Goal: Check status: Check status

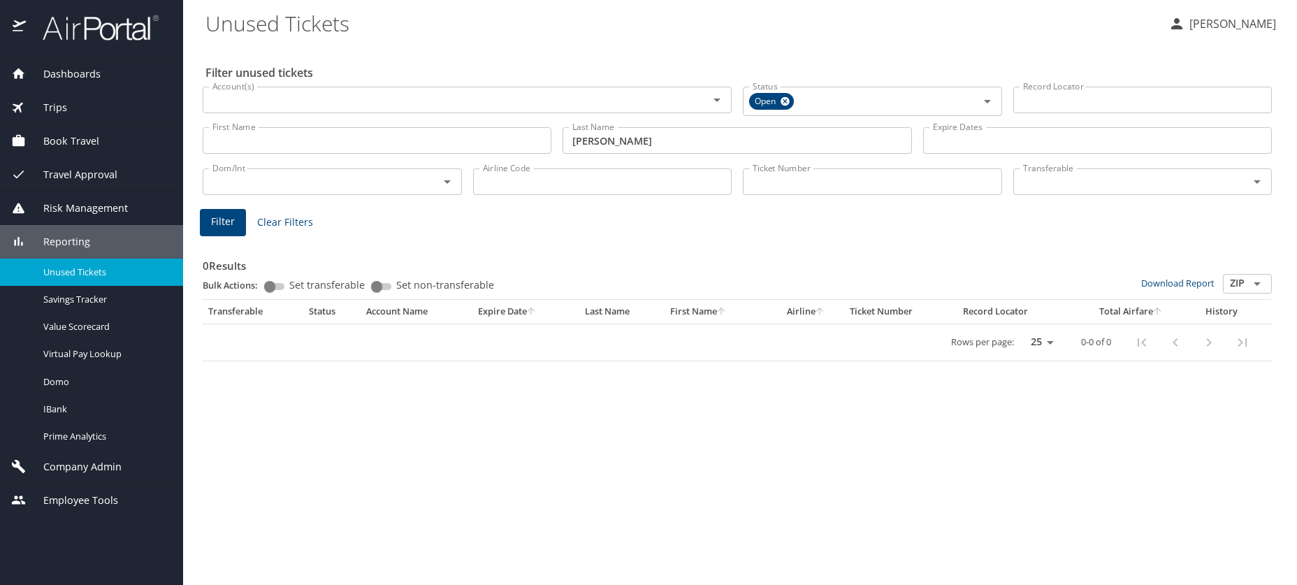
click at [249, 140] on input "First Name" at bounding box center [377, 140] width 349 height 27
type input "george"
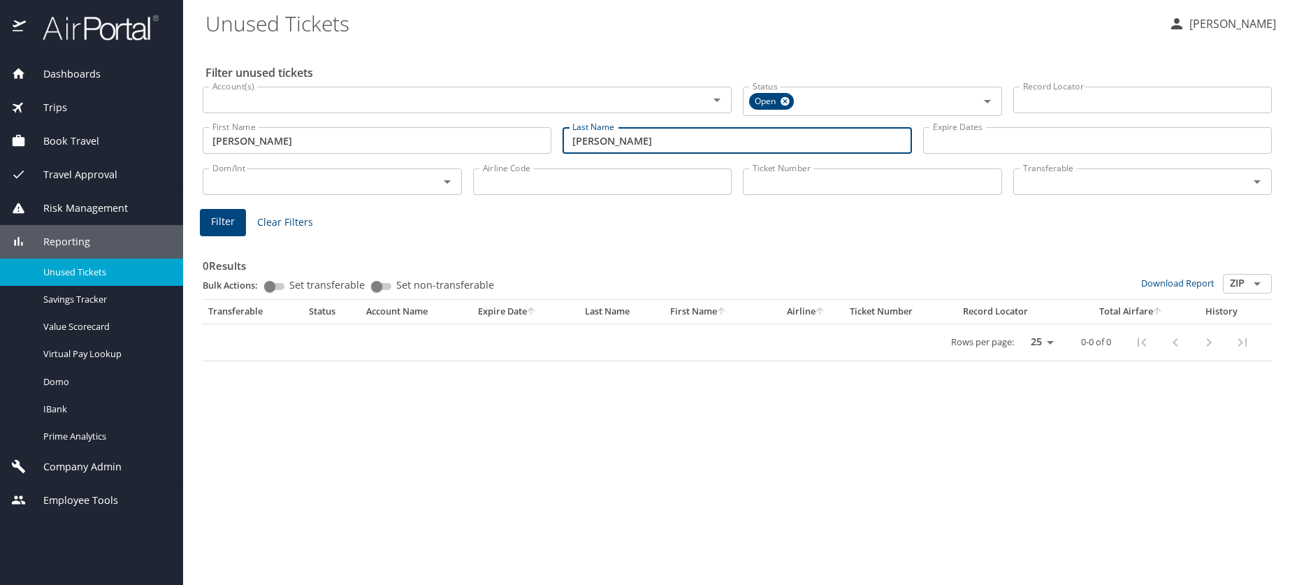
type input "cannon"
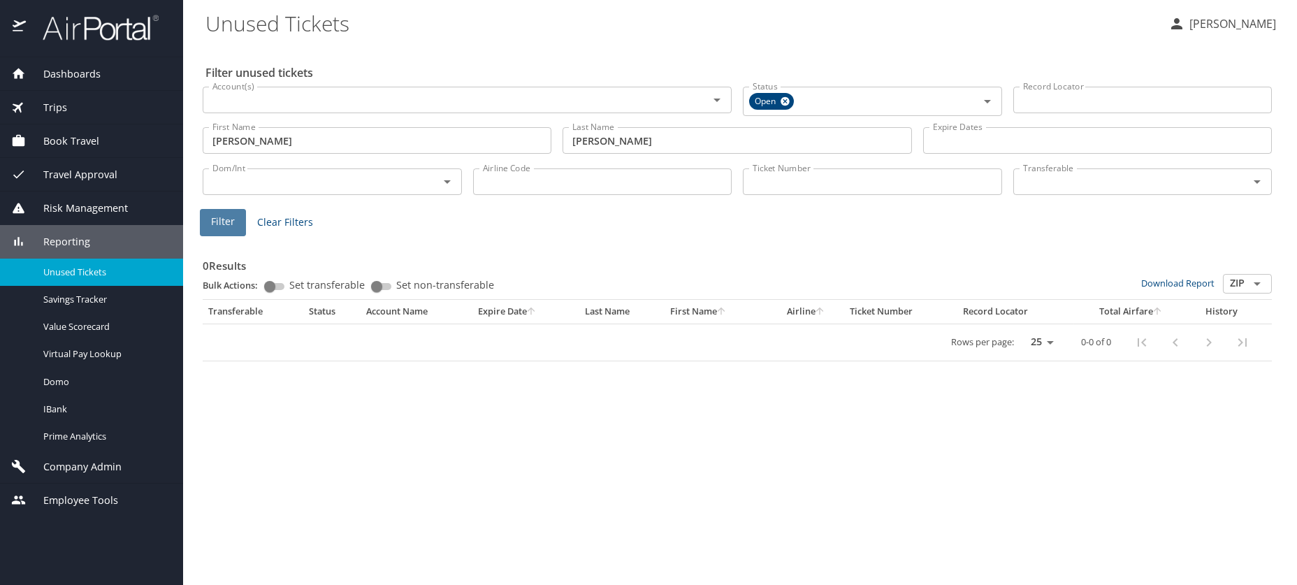
click at [216, 227] on span "Filter" at bounding box center [223, 221] width 24 height 17
click at [278, 141] on input "george" at bounding box center [377, 140] width 349 height 27
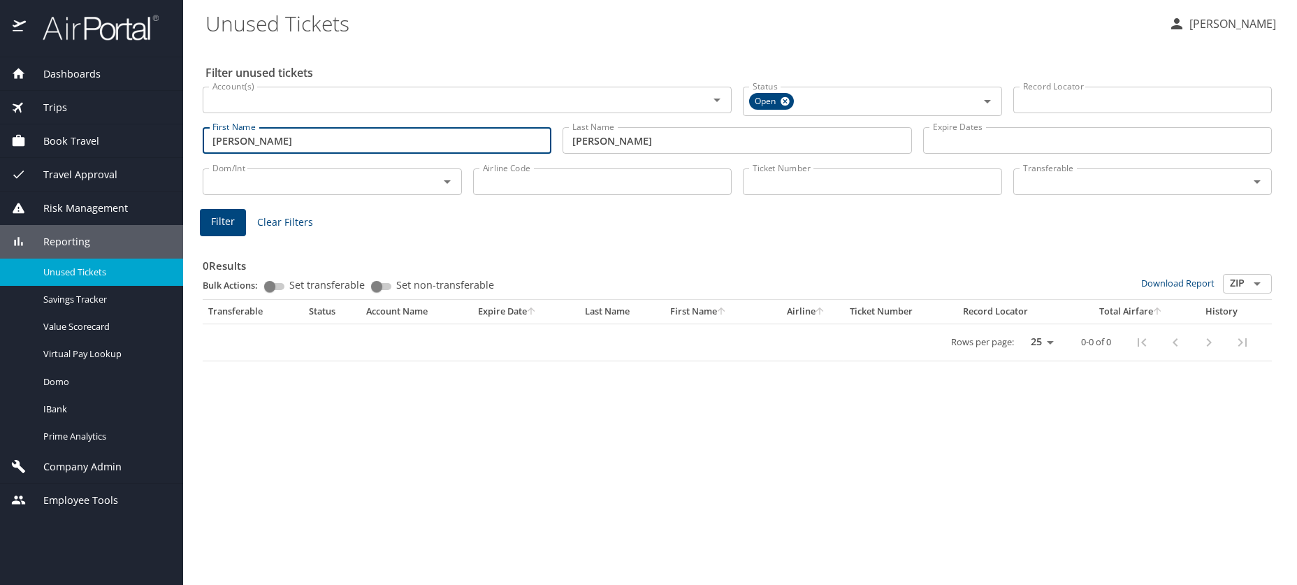
type input "george mackey"
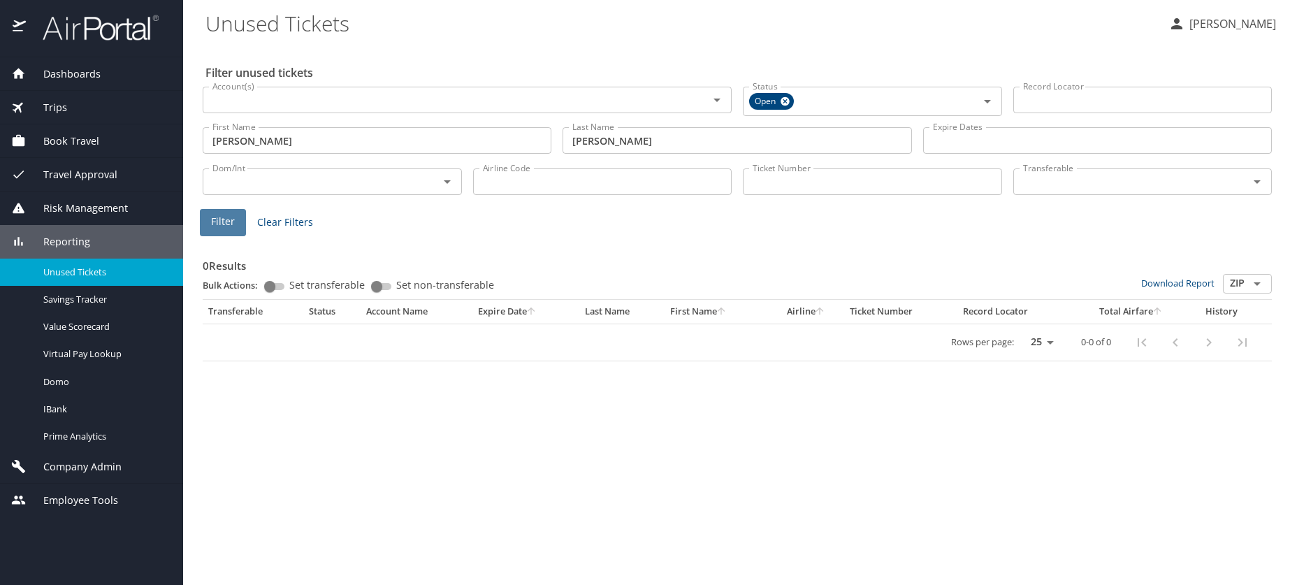
click at [238, 227] on button "Filter" at bounding box center [223, 222] width 46 height 27
click at [81, 108] on div "Trips" at bounding box center [91, 107] width 161 height 15
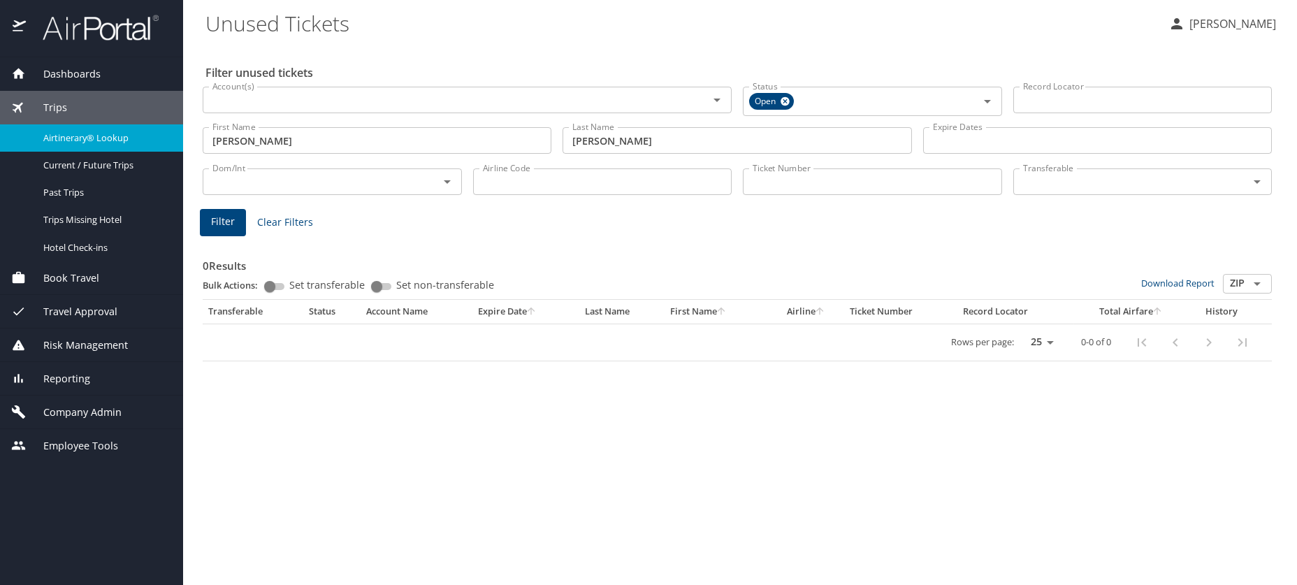
click at [129, 145] on div "Airtinerary® Lookup" at bounding box center [91, 138] width 161 height 16
